Goal: Task Accomplishment & Management: Manage account settings

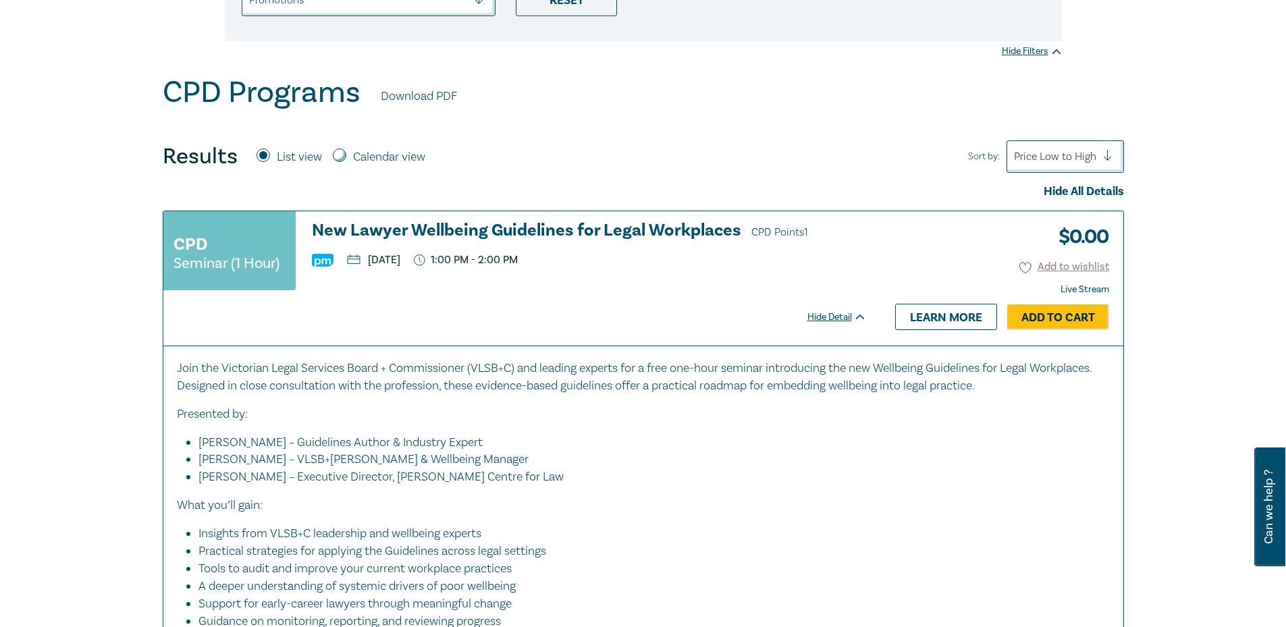
click at [1068, 161] on div at bounding box center [1055, 157] width 82 height 18
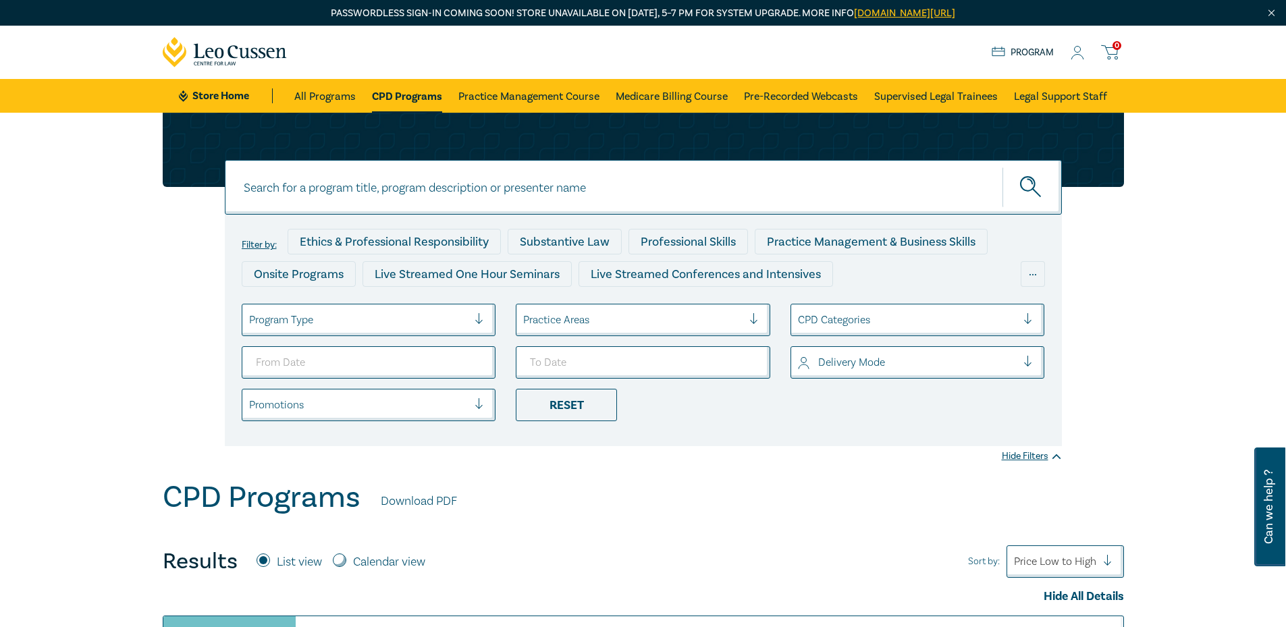
click at [1074, 53] on icon at bounding box center [1076, 53] width 13 height 14
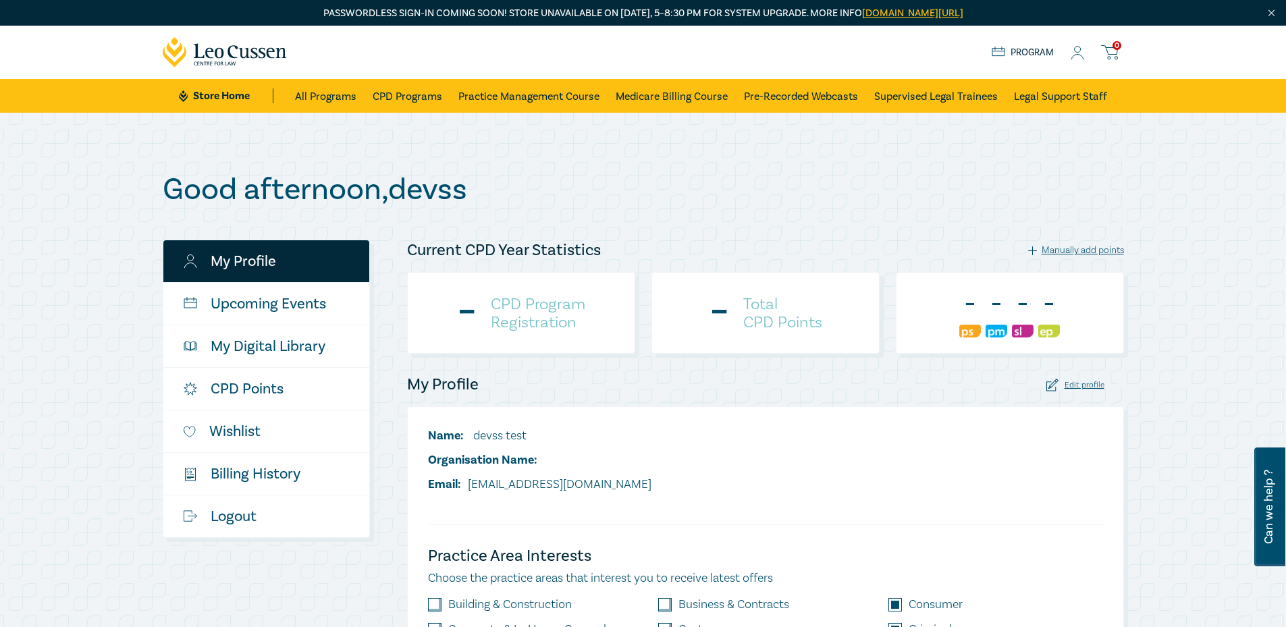
checkbox input "true"
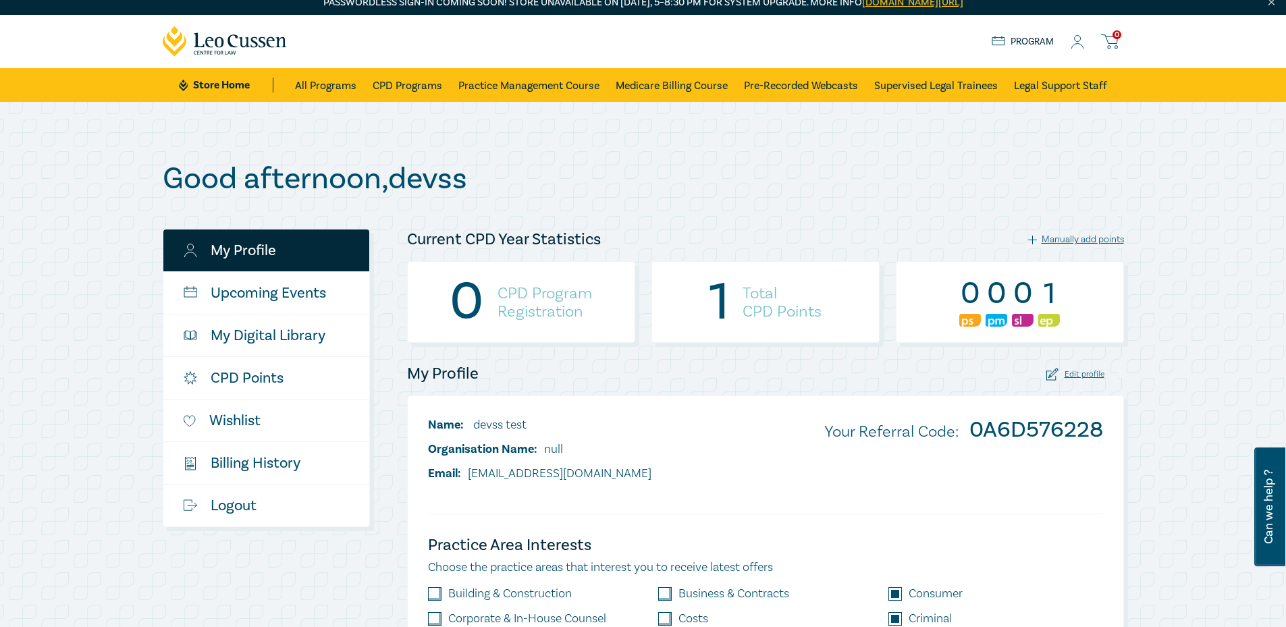
scroll to position [202, 0]
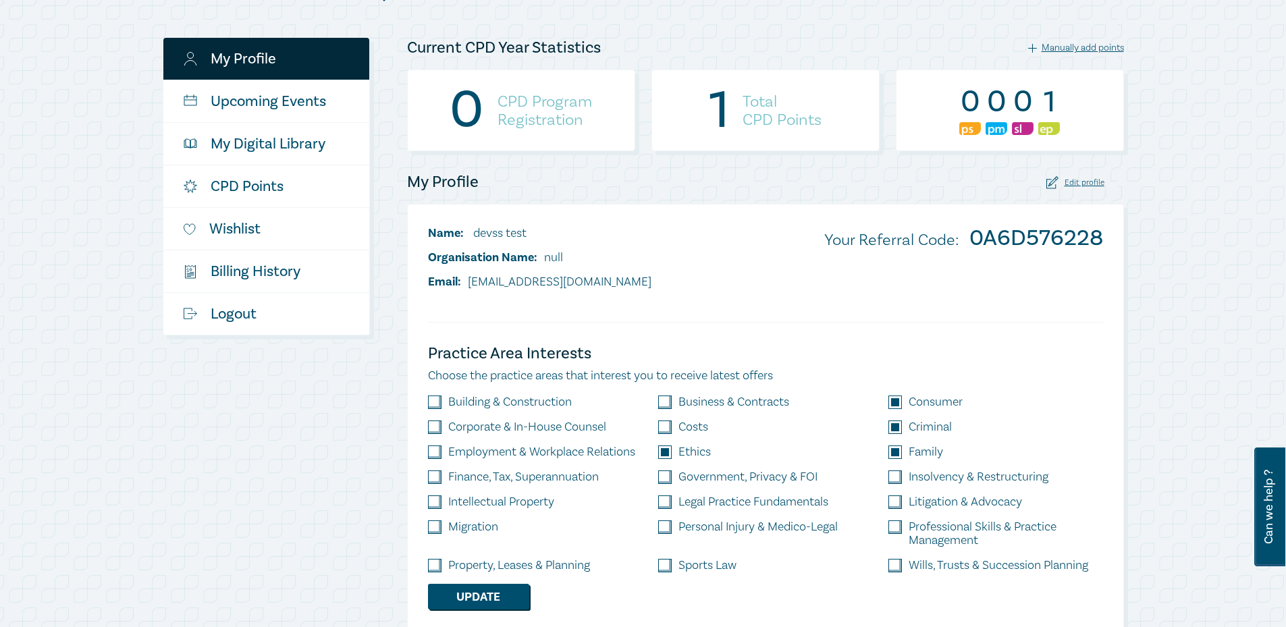
click at [1077, 182] on div "Edit profile" at bounding box center [1075, 182] width 58 height 13
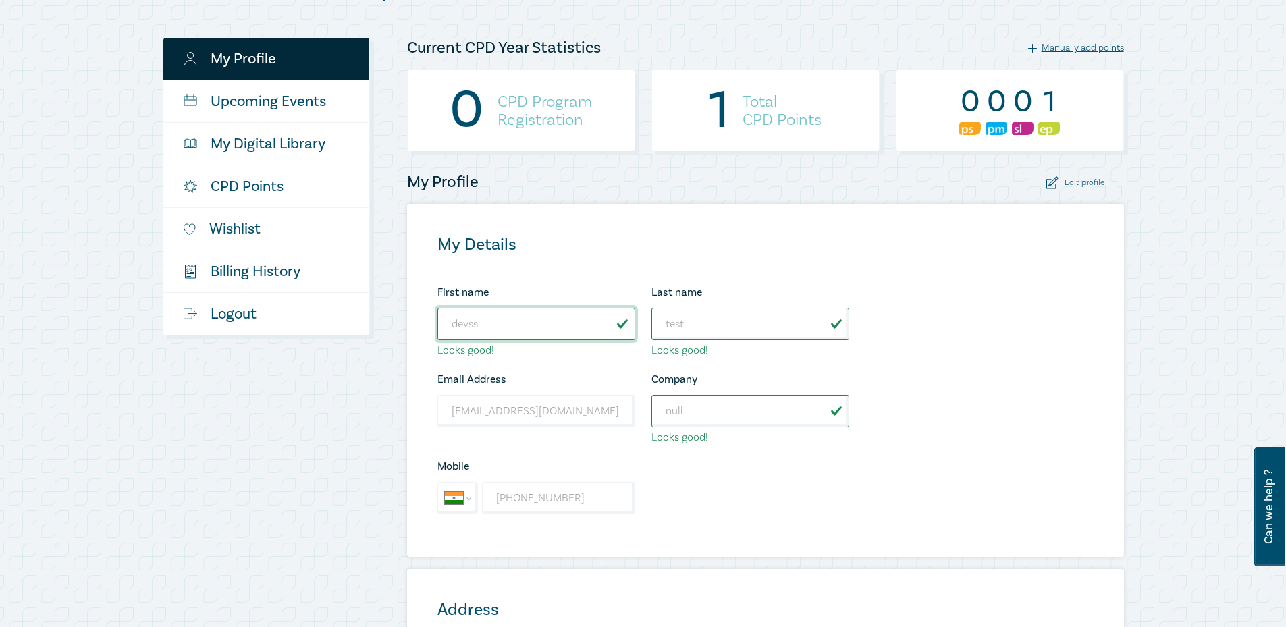
click at [566, 321] on input "devss" at bounding box center [536, 324] width 198 height 32
type input "devs"
click at [325, 383] on div "My Profile Upcoming Events My Digital Library CPD Points Wishlist $ Billing His…" at bounding box center [277, 491] width 244 height 908
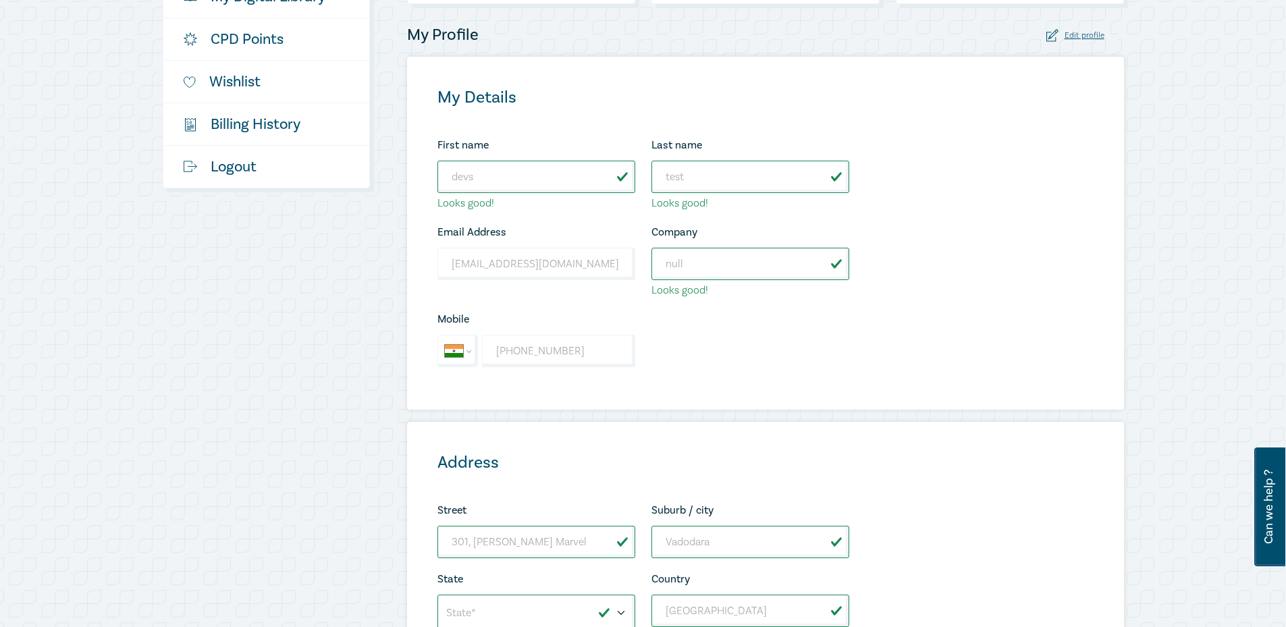
scroll to position [607, 0]
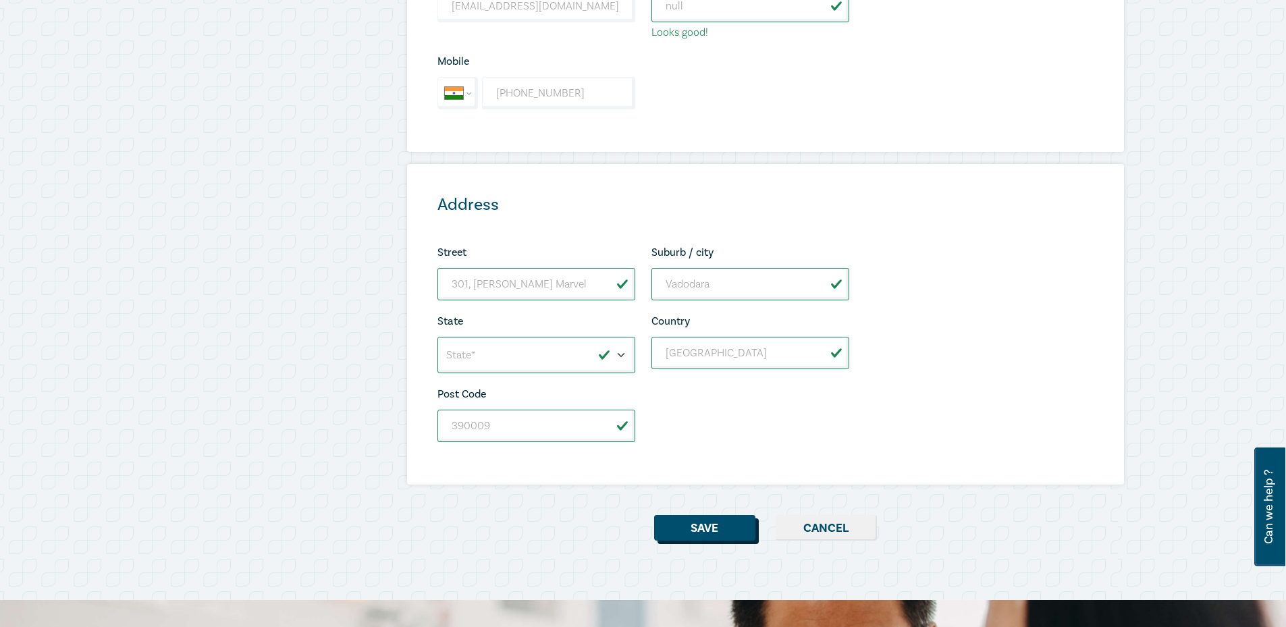
click at [703, 532] on button "Save" at bounding box center [704, 528] width 101 height 26
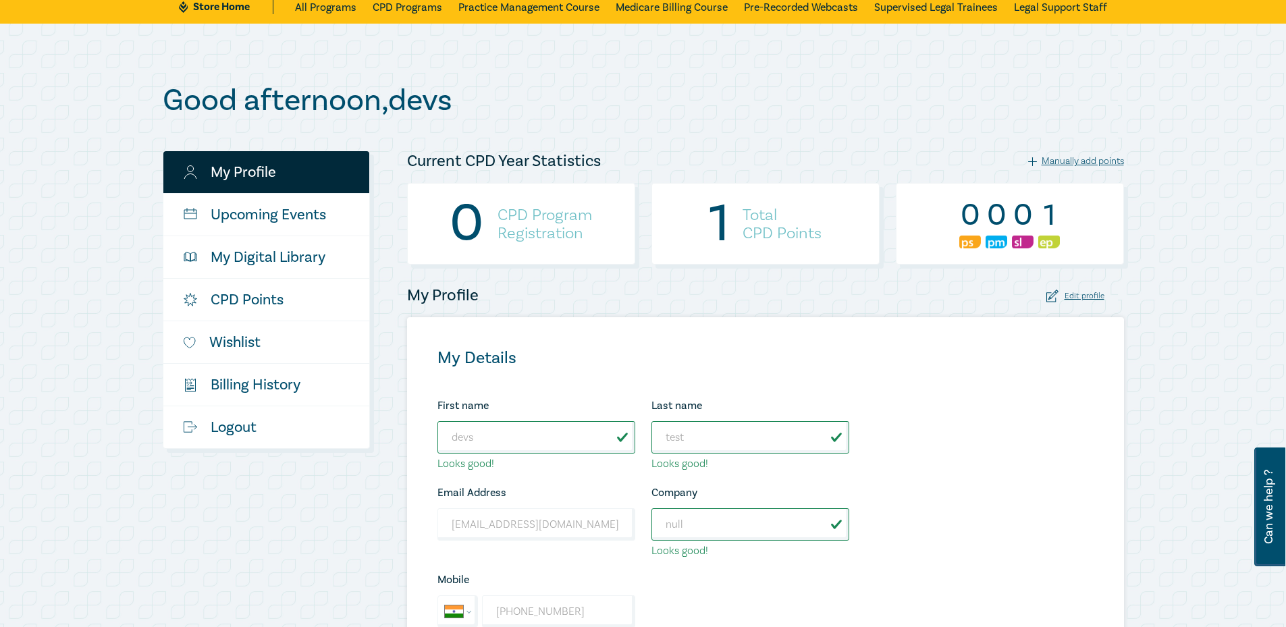
scroll to position [0, 0]
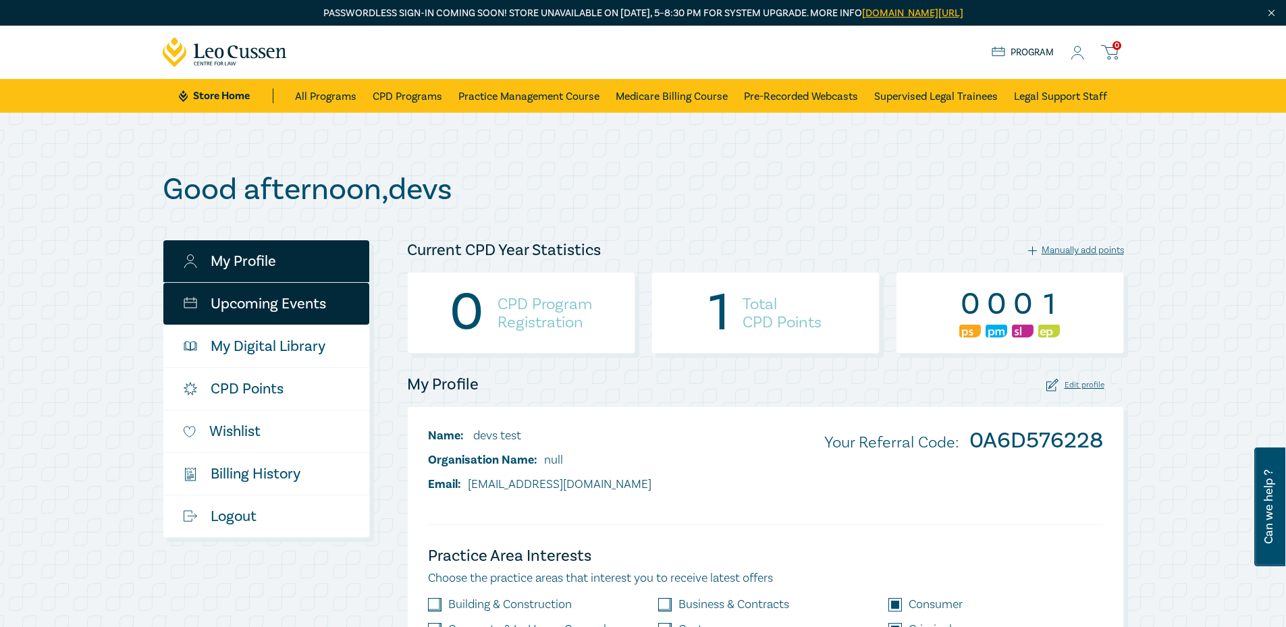
click at [281, 310] on link "Upcoming Events" at bounding box center [266, 304] width 206 height 42
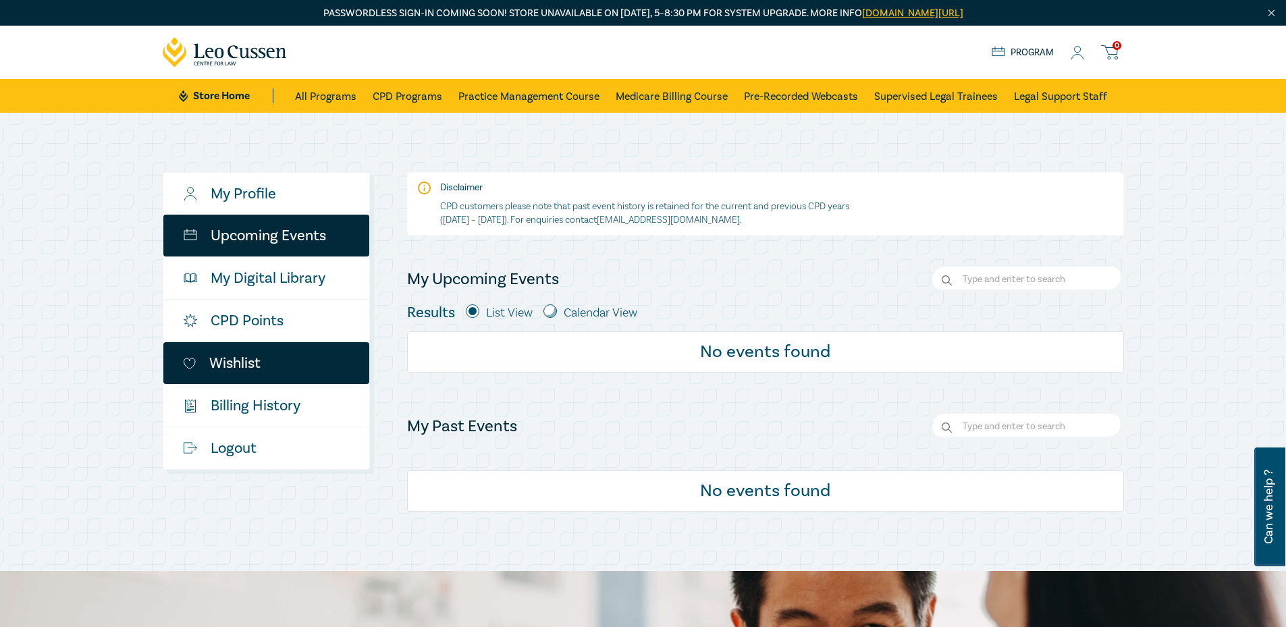
click at [274, 348] on link "Wishlist" at bounding box center [266, 363] width 206 height 42
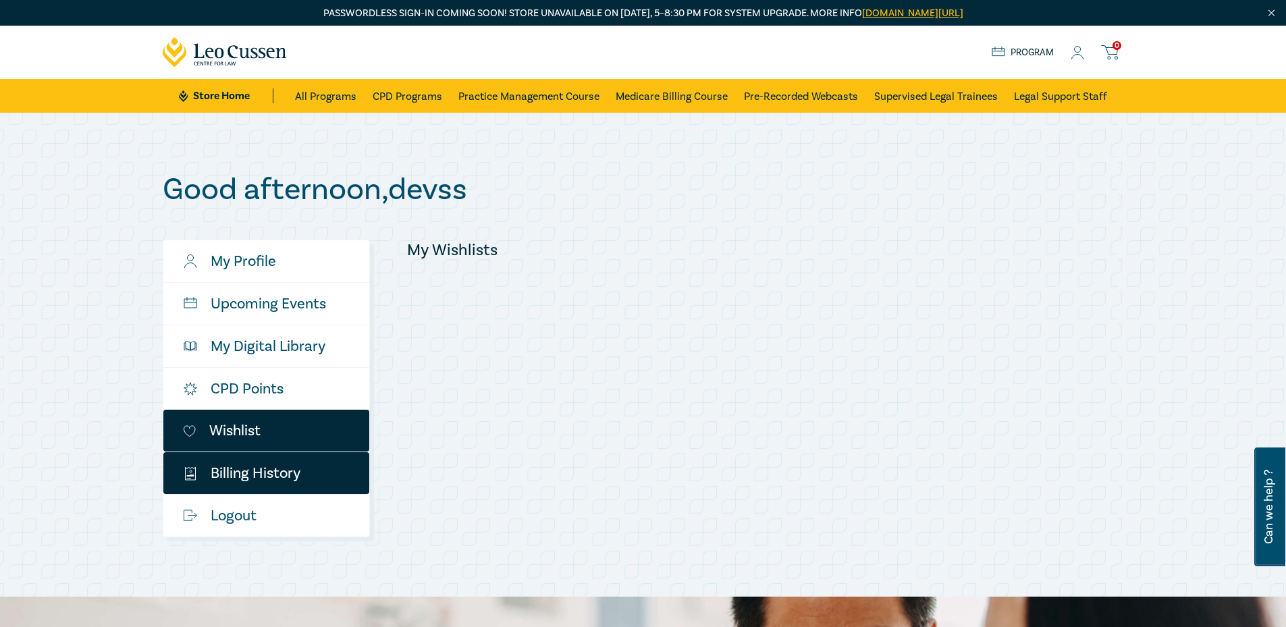
click at [302, 474] on link "$ Billing History" at bounding box center [266, 473] width 206 height 42
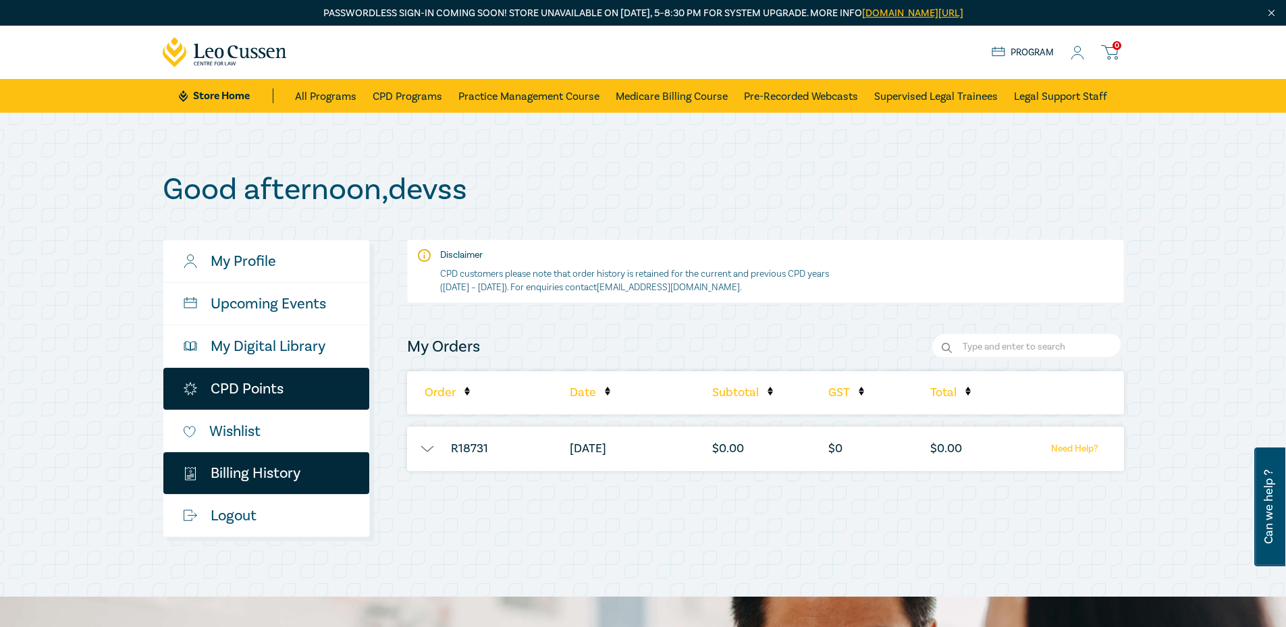
click at [314, 381] on link "CPD Points" at bounding box center [266, 389] width 206 height 42
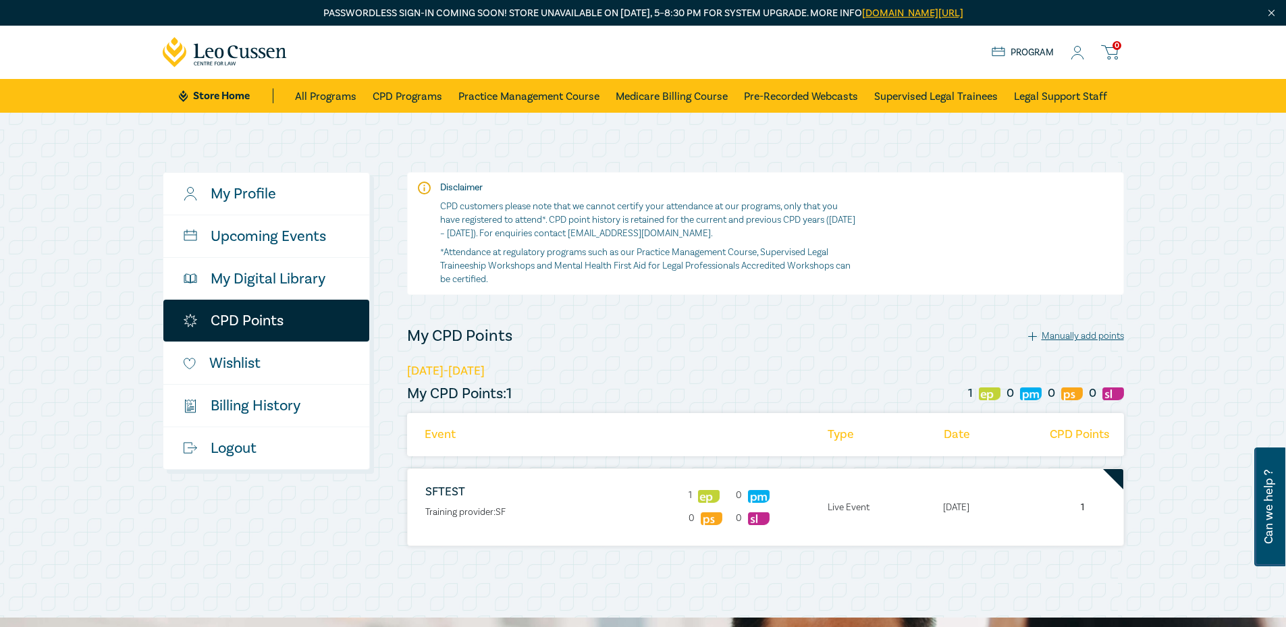
click at [1073, 339] on div "Manually add points" at bounding box center [1076, 336] width 96 height 12
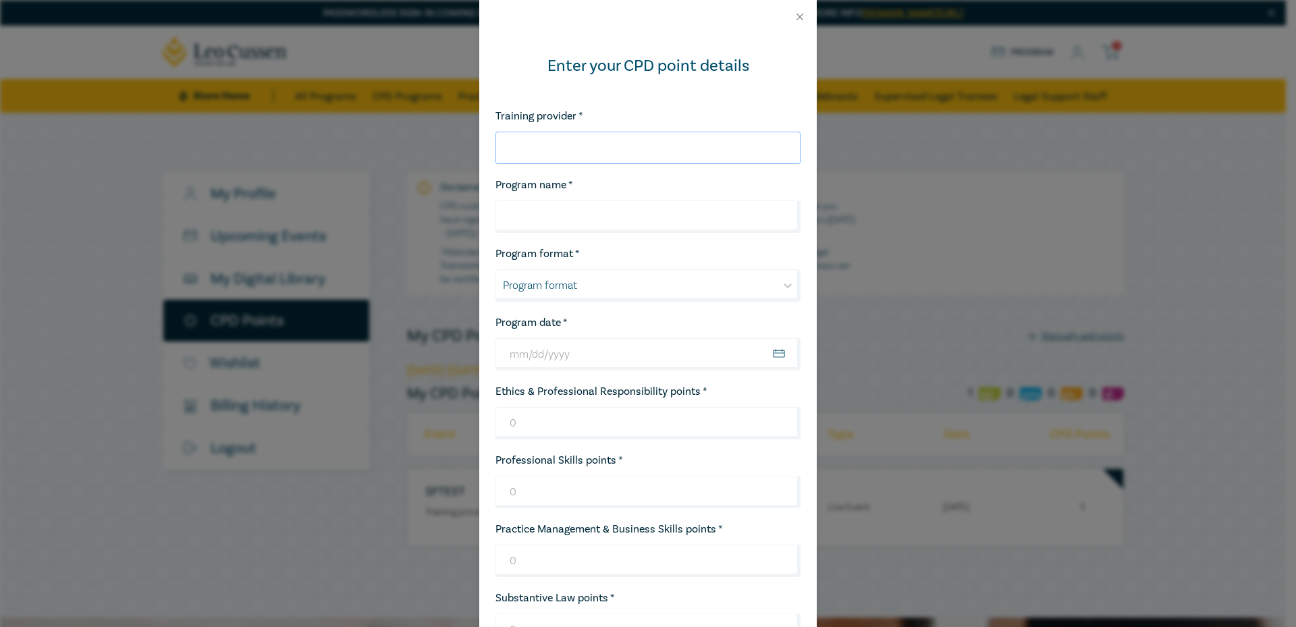
click at [606, 149] on input "Training provider *" at bounding box center [647, 148] width 305 height 32
type input "SF"
click at [579, 219] on input "Program name *" at bounding box center [647, 216] width 305 height 32
type input "SFTESTs"
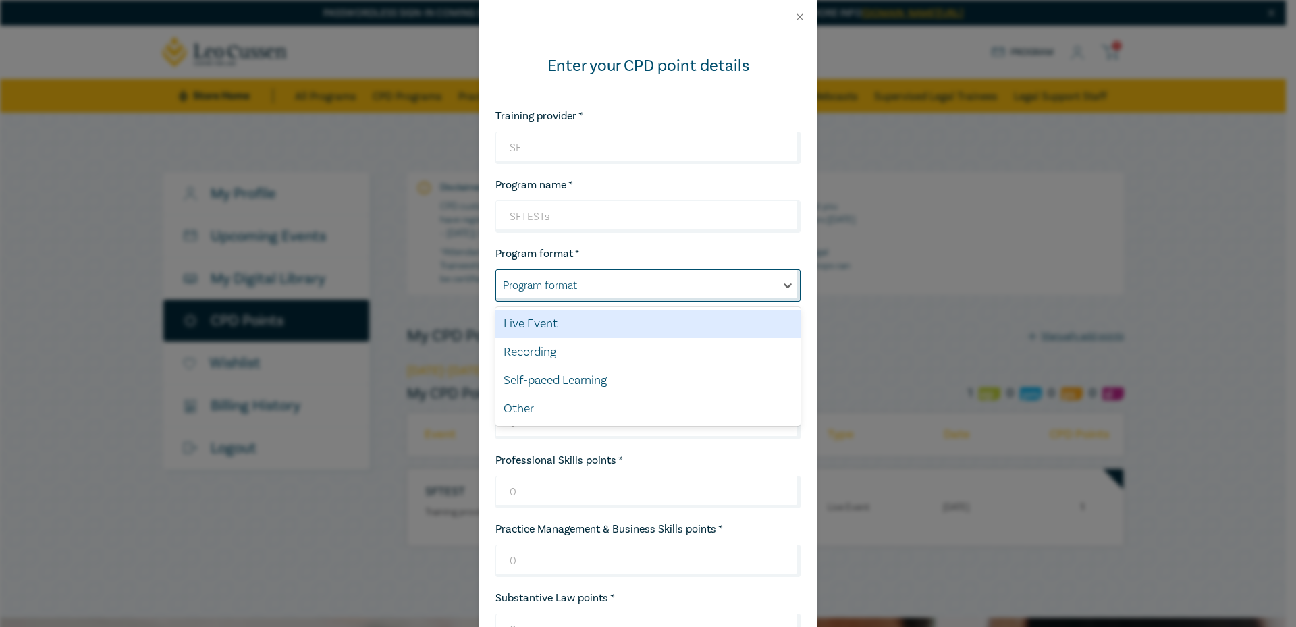
click at [580, 287] on div at bounding box center [636, 286] width 266 height 18
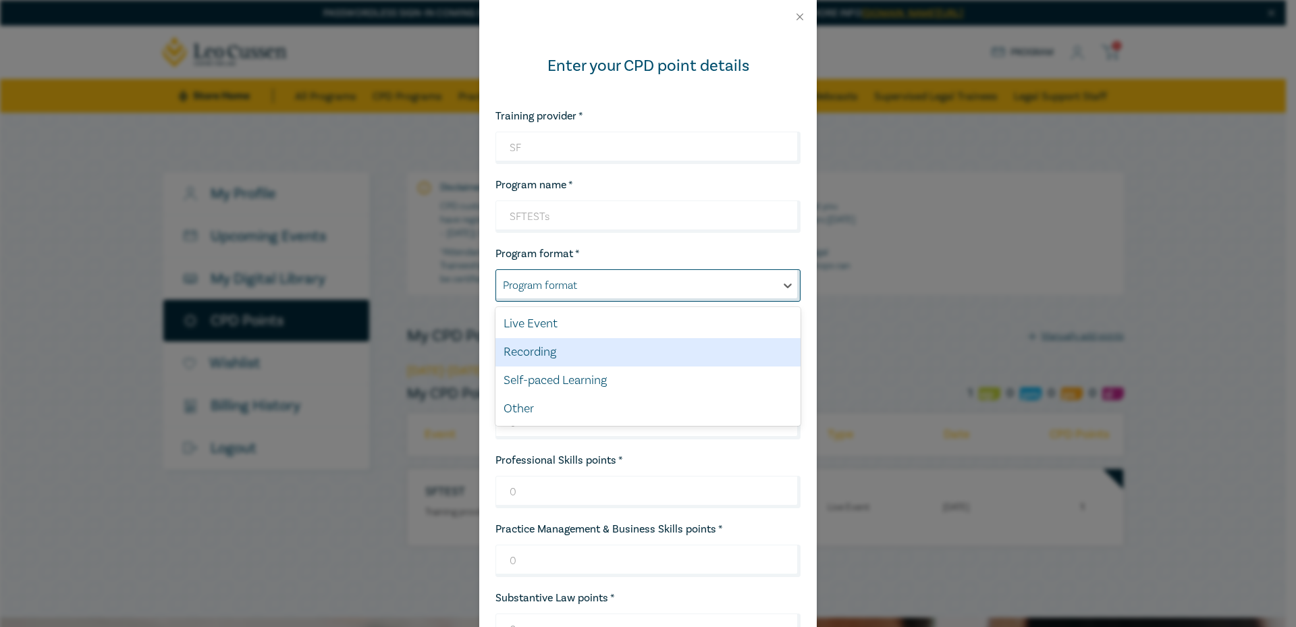
click at [557, 347] on div "Recording" at bounding box center [647, 352] width 305 height 28
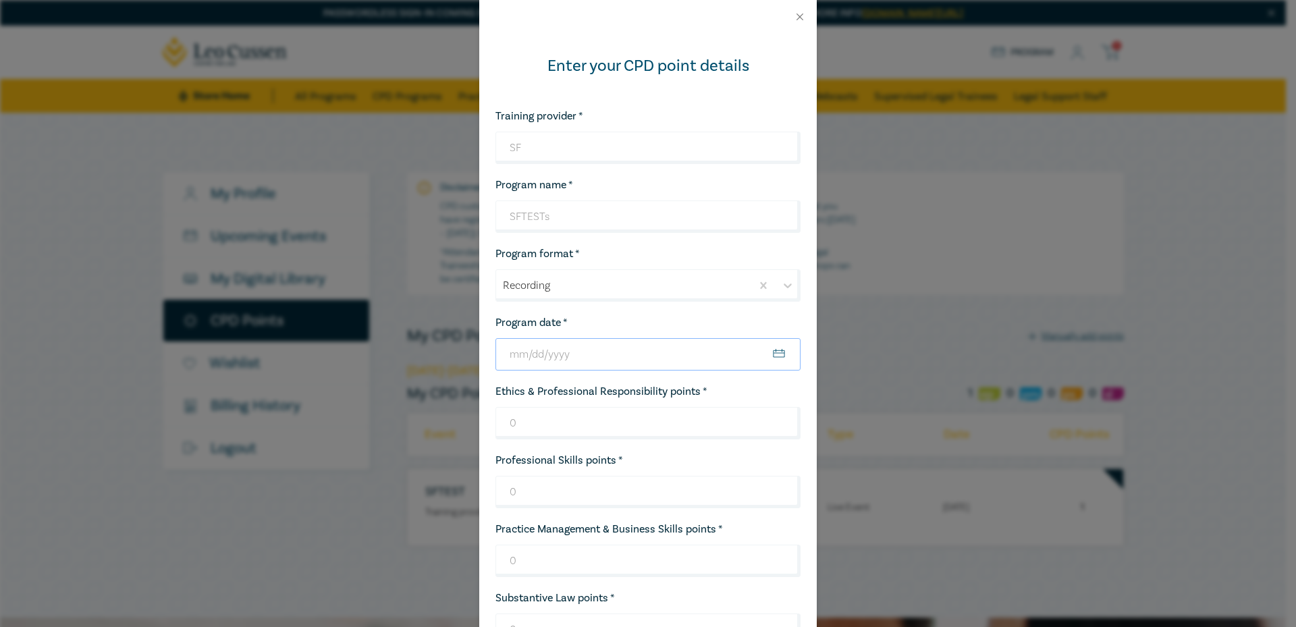
click at [770, 352] on input "Program date *" at bounding box center [647, 354] width 305 height 32
click at [771, 354] on input "2025-09-03" at bounding box center [647, 354] width 305 height 32
type input "2025-09-01"
click at [595, 318] on div "Program date * 2025-09-01" at bounding box center [647, 342] width 305 height 57
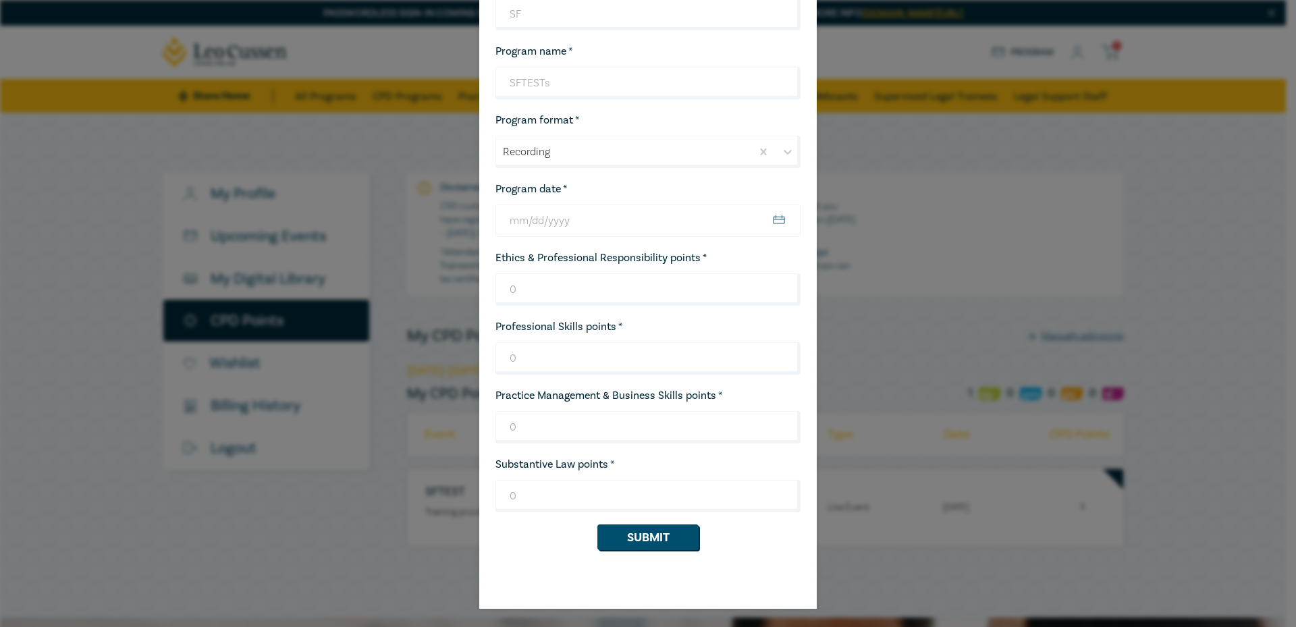
scroll to position [135, 0]
click at [568, 360] on input "0" at bounding box center [647, 357] width 305 height 32
type input "01"
click at [667, 547] on button "Submit" at bounding box center [647, 537] width 101 height 26
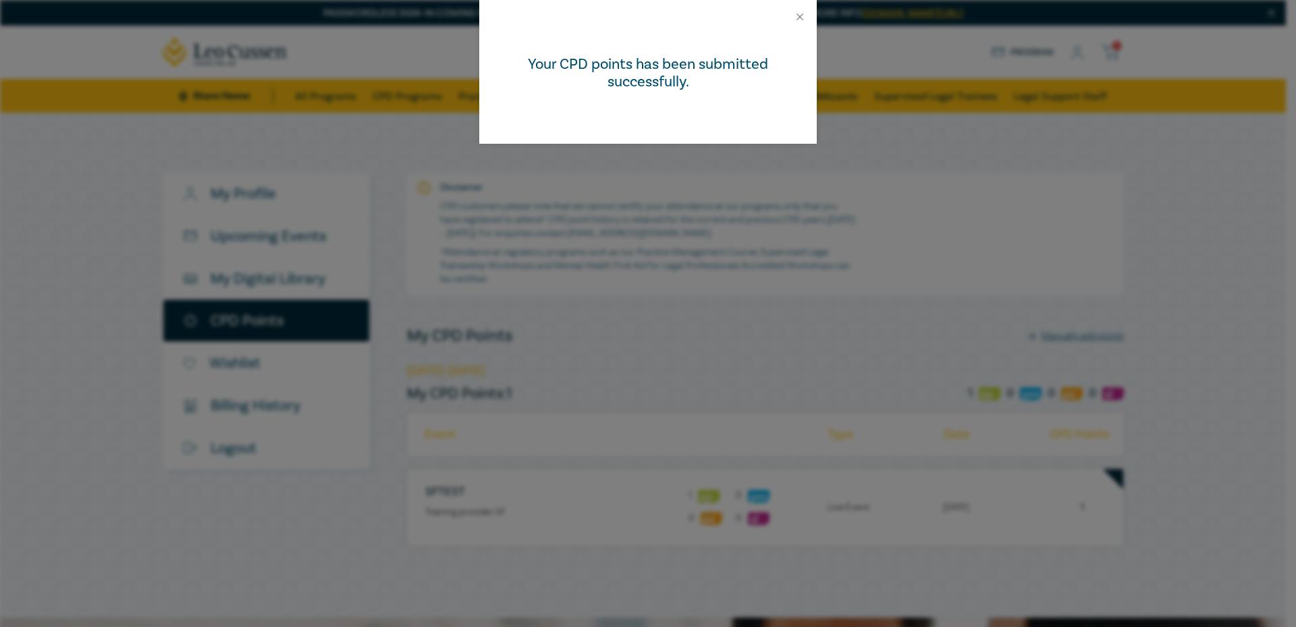
scroll to position [0, 0]
drag, startPoint x: 648, startPoint y: 55, endPoint x: 649, endPoint y: 70, distance: 14.9
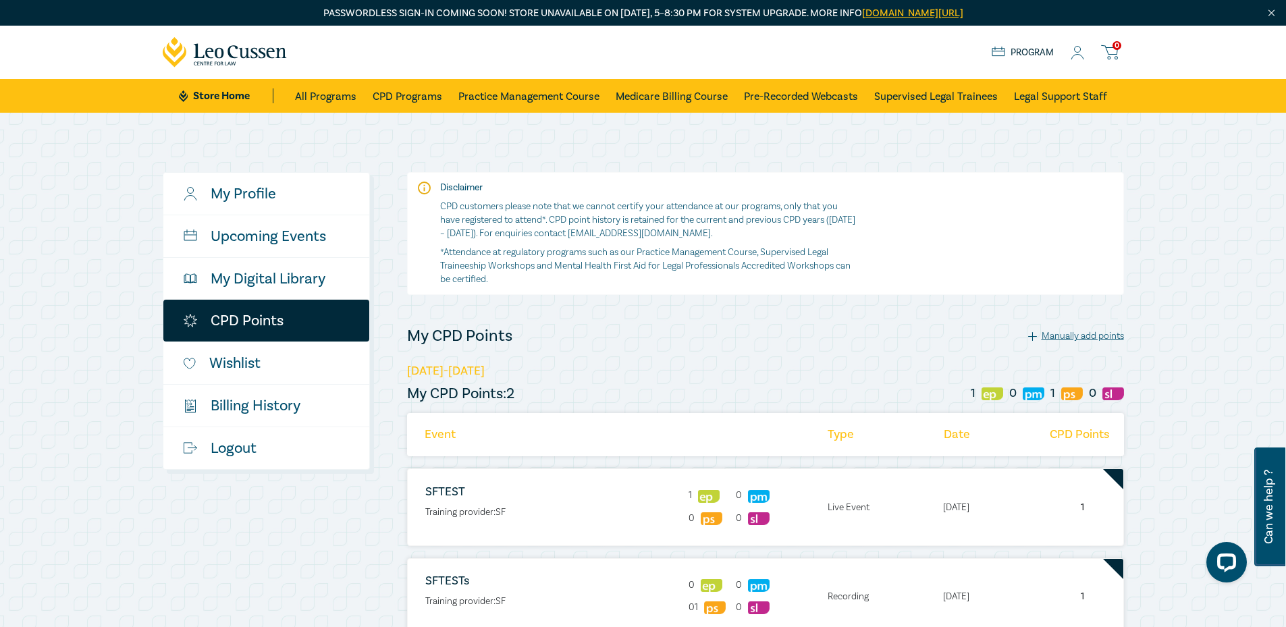
click at [233, 97] on link "Store Home" at bounding box center [226, 95] width 94 height 15
